Goal: Use online tool/utility: Utilize a website feature to perform a specific function

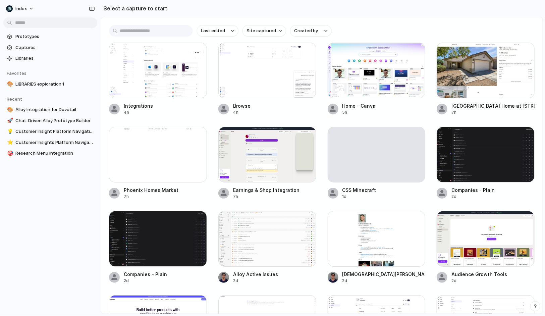
click at [181, 76] on div at bounding box center [158, 71] width 98 height 56
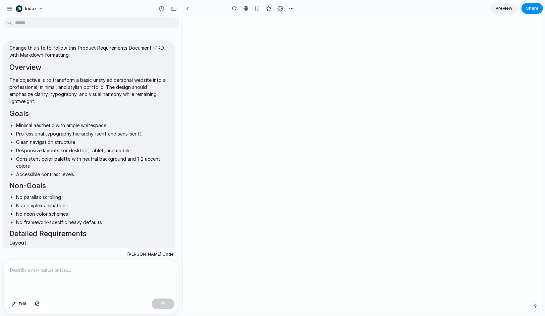
scroll to position [451, 0]
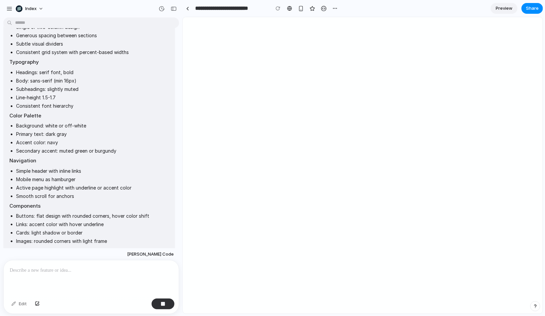
type input "**********"
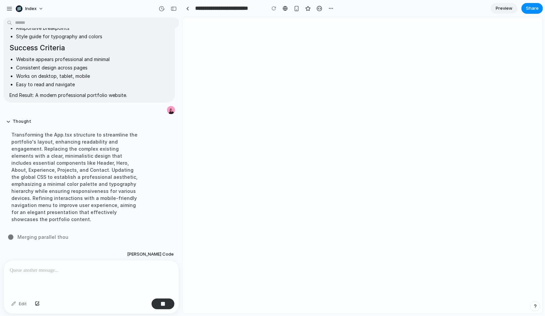
scroll to position [582, 0]
